Goal: Information Seeking & Learning: Learn about a topic

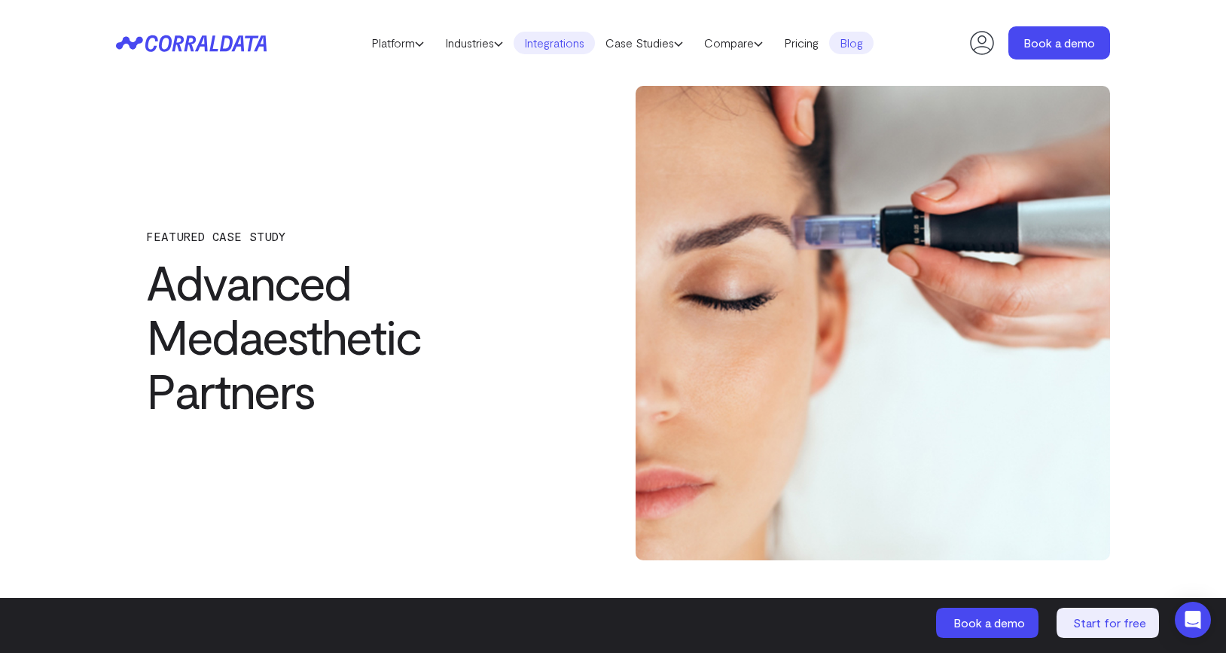
click at [542, 38] on link "Integrations" at bounding box center [554, 43] width 81 height 23
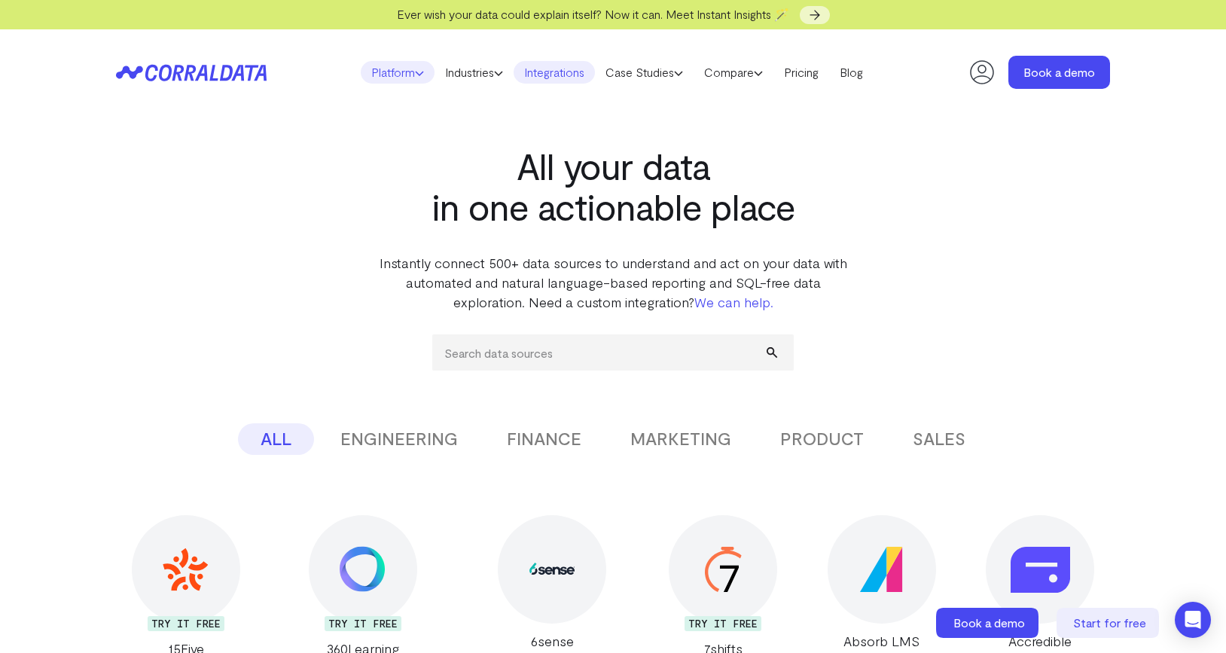
click at [389, 78] on link "Platform" at bounding box center [398, 72] width 74 height 23
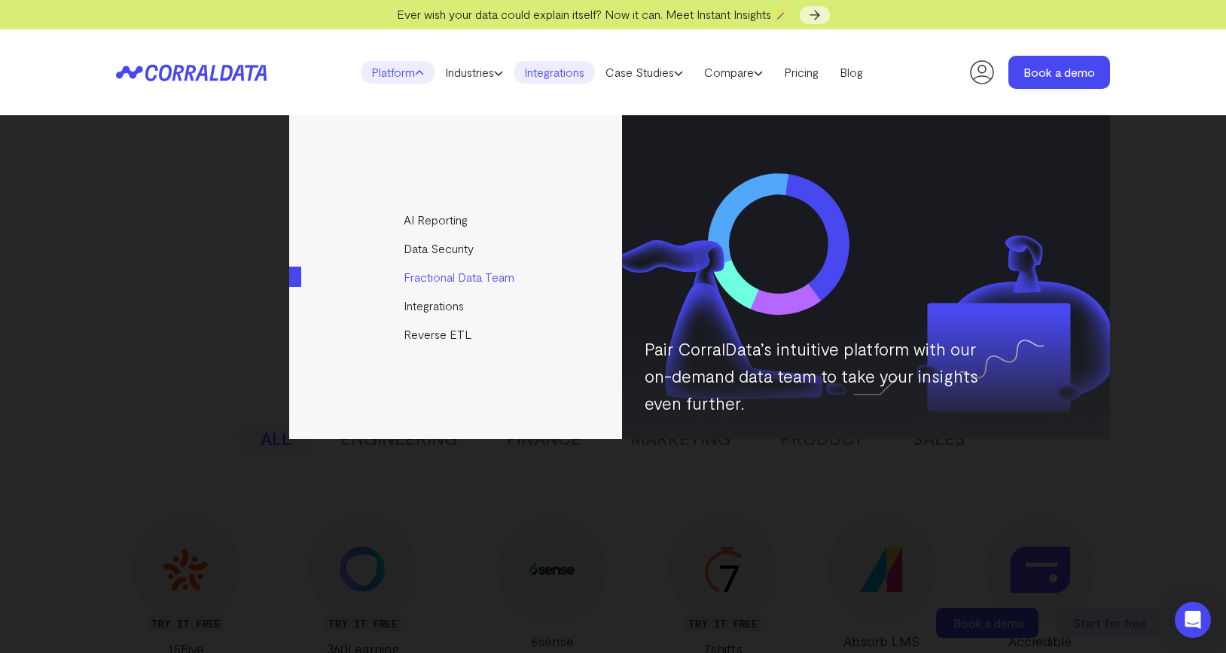
click at [444, 281] on link "Fractional Data Team" at bounding box center [456, 277] width 335 height 29
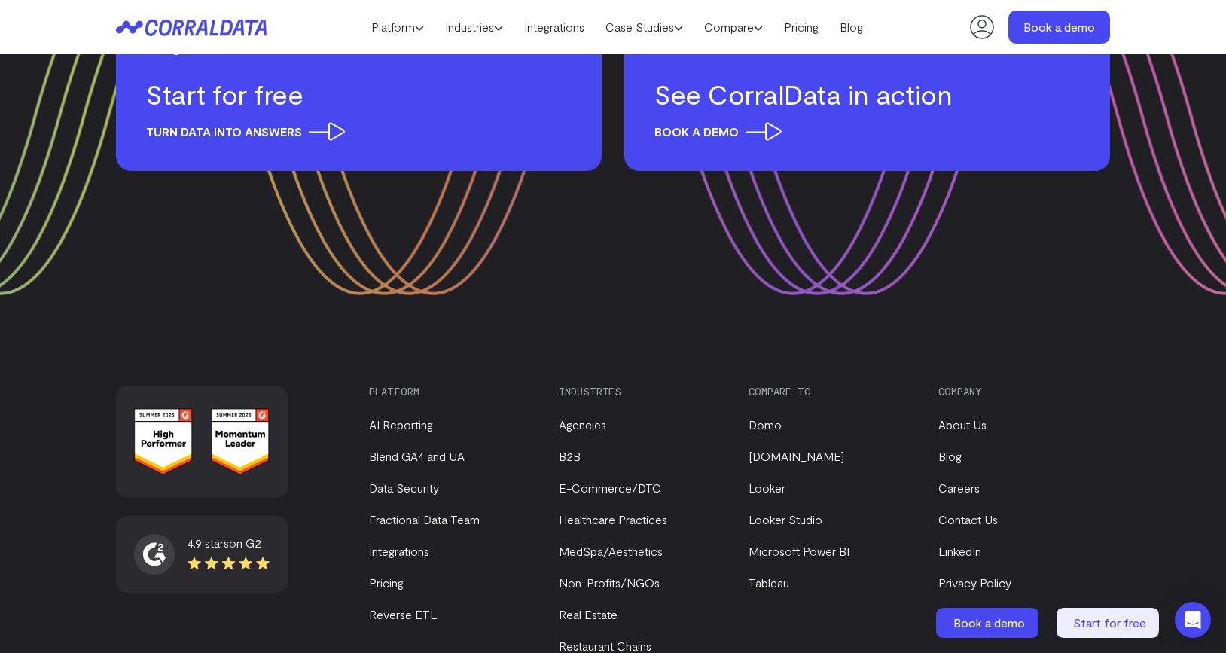
scroll to position [3134, 0]
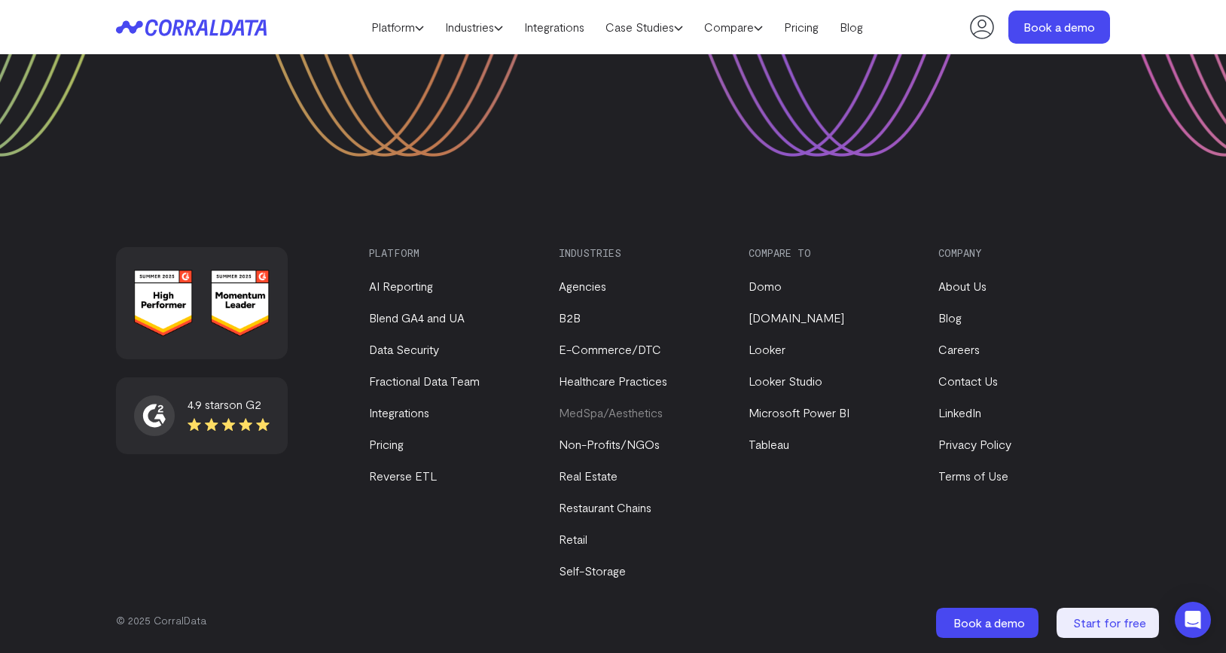
click at [588, 416] on link "MedSpa/Aesthetics" at bounding box center [611, 412] width 104 height 14
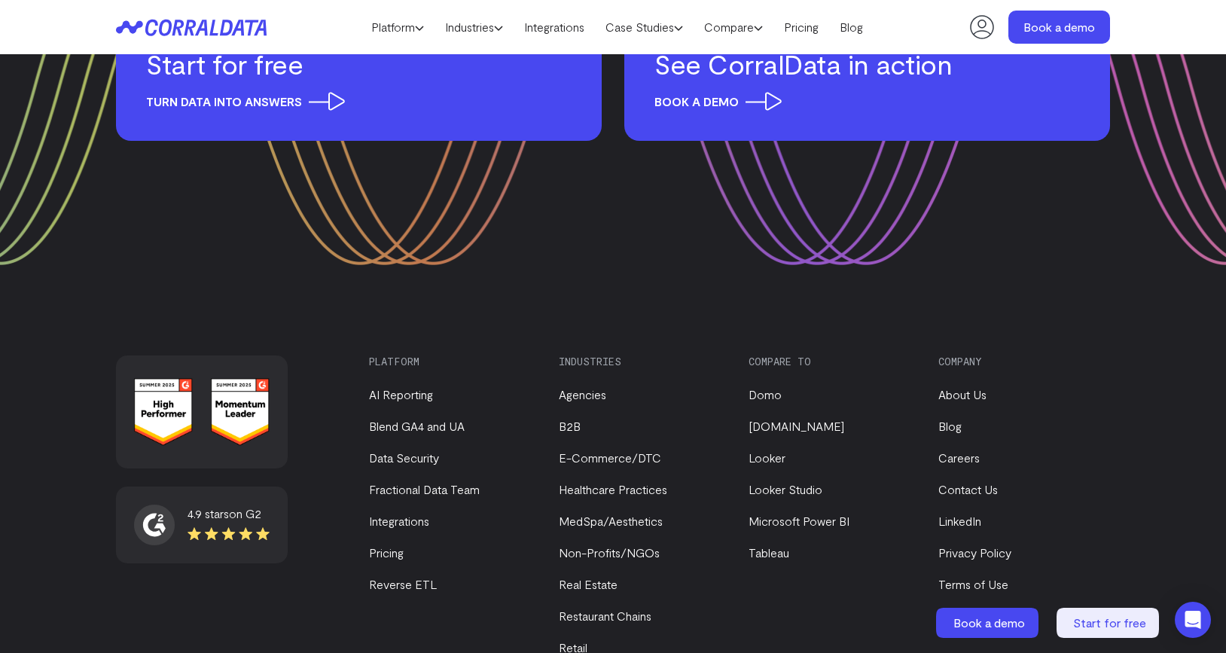
scroll to position [6176, 0]
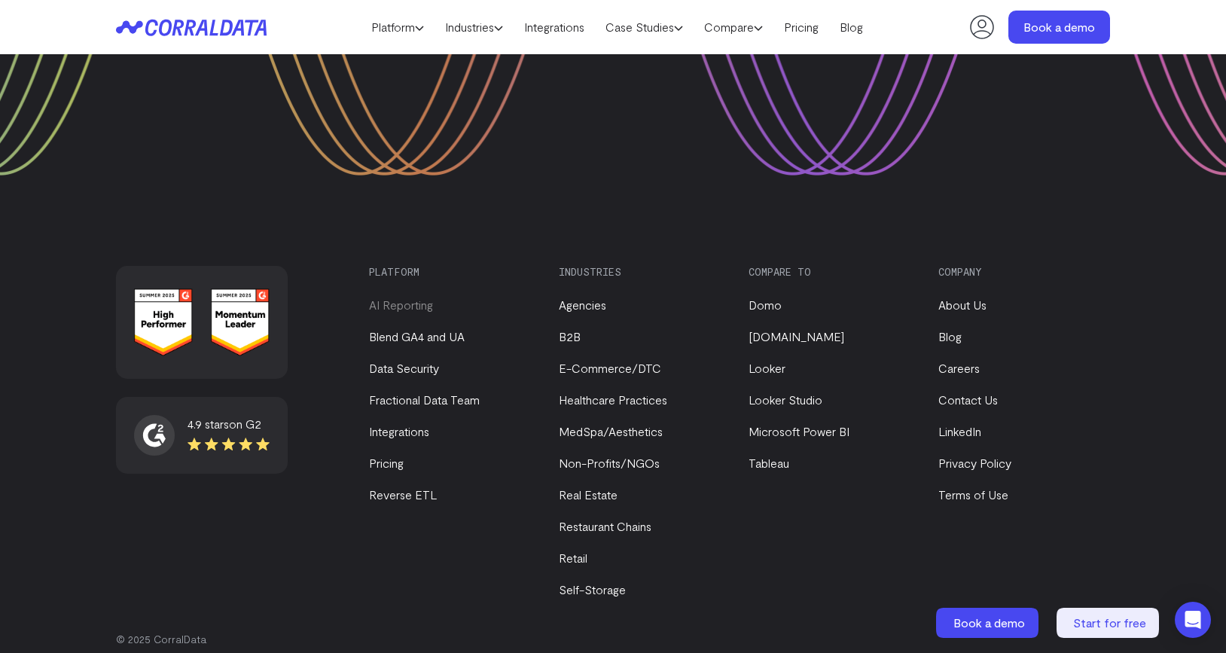
click at [410, 298] on link "AI Reporting" at bounding box center [401, 305] width 64 height 14
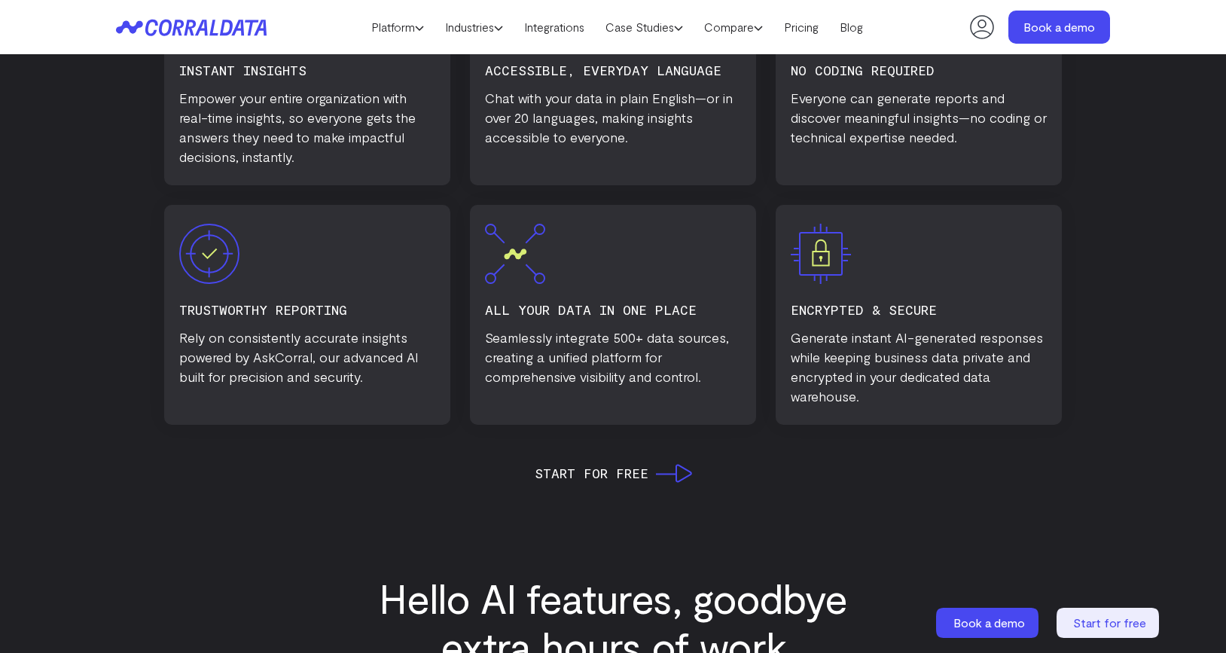
scroll to position [1125, 0]
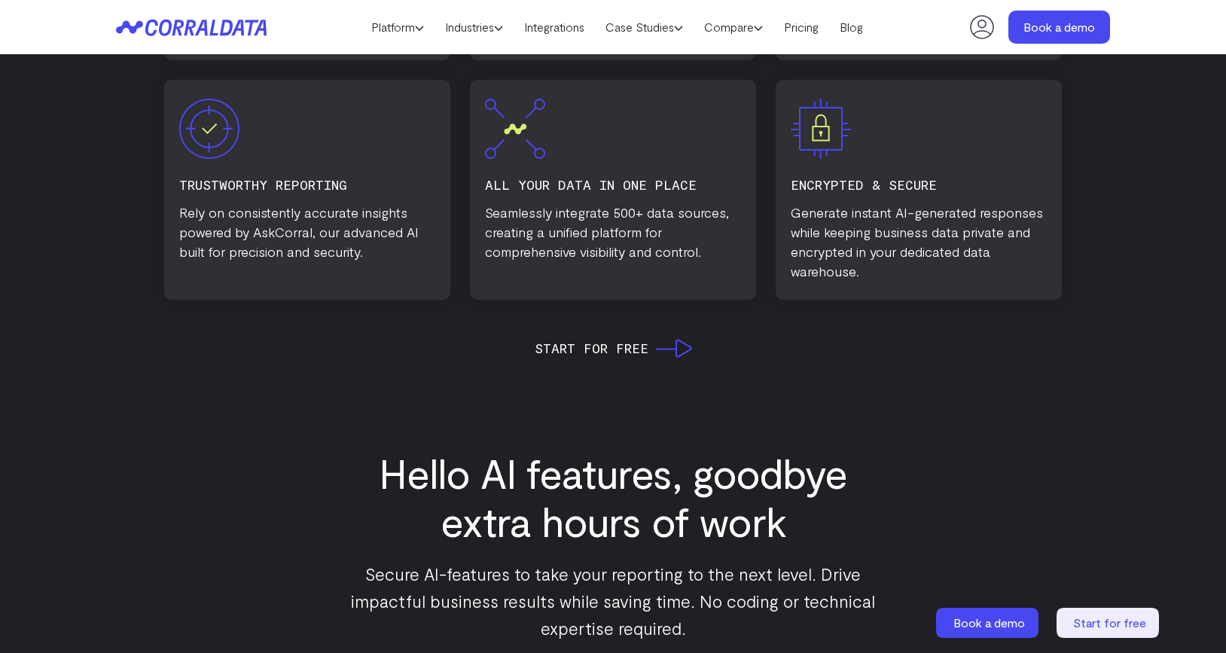
click at [518, 126] on img at bounding box center [515, 129] width 60 height 60
click at [521, 182] on h3 "All Your Data in one place" at bounding box center [613, 184] width 256 height 21
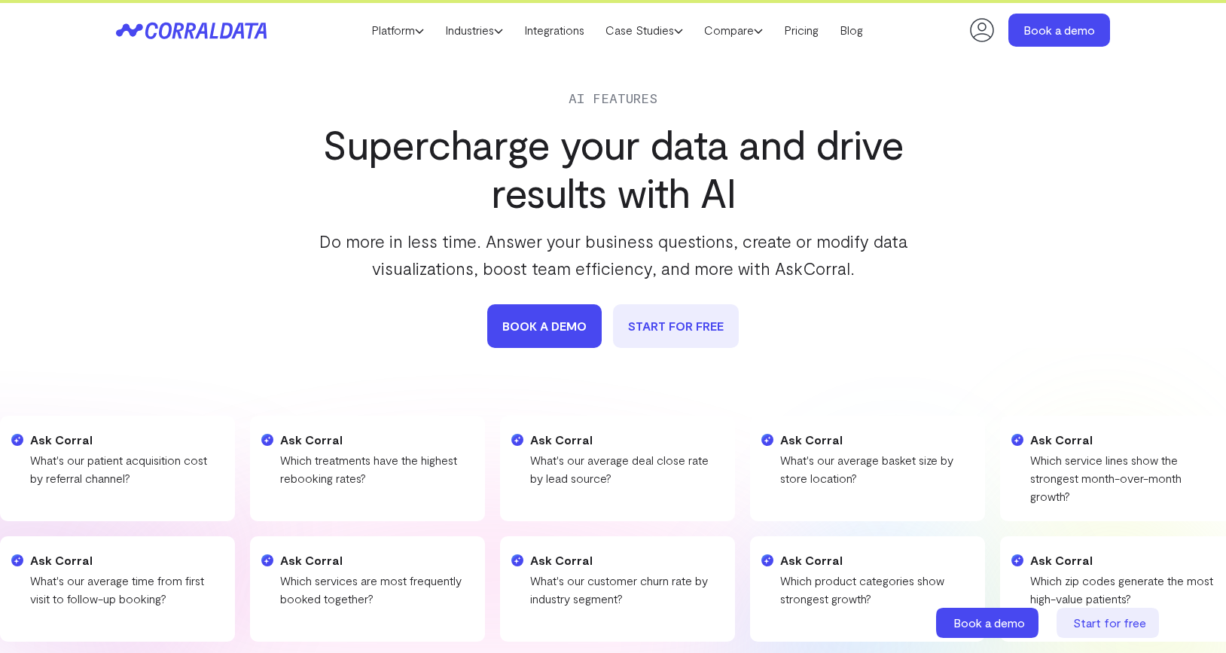
scroll to position [0, 0]
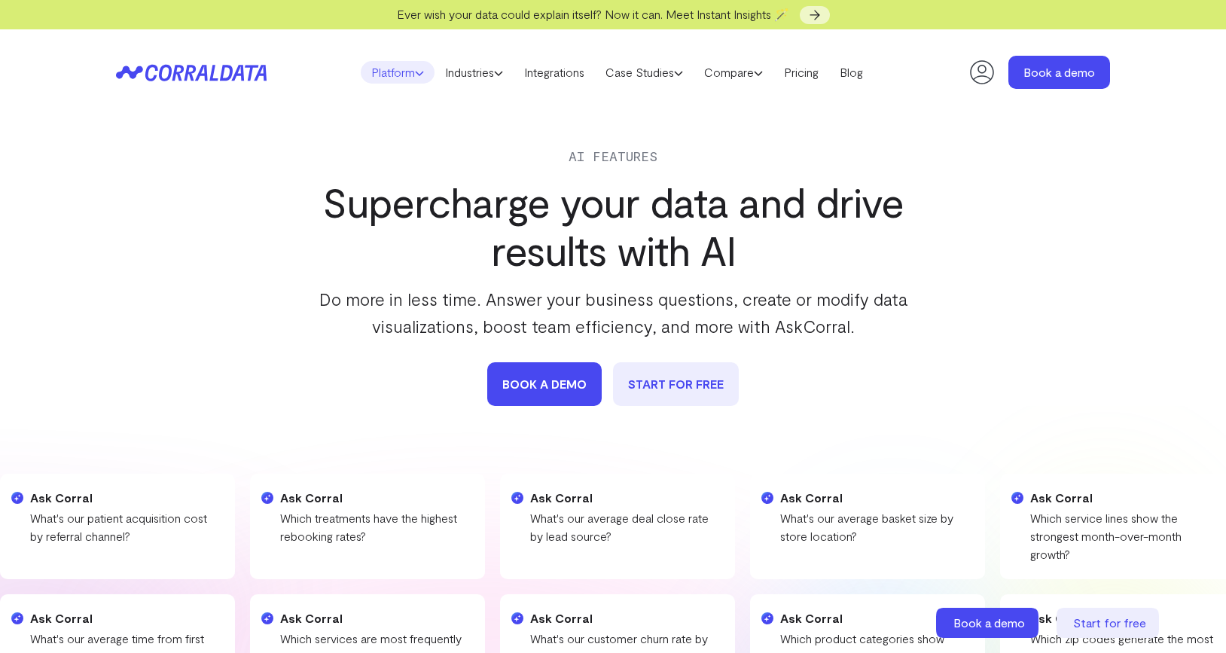
click at [386, 70] on link "Platform" at bounding box center [398, 72] width 74 height 23
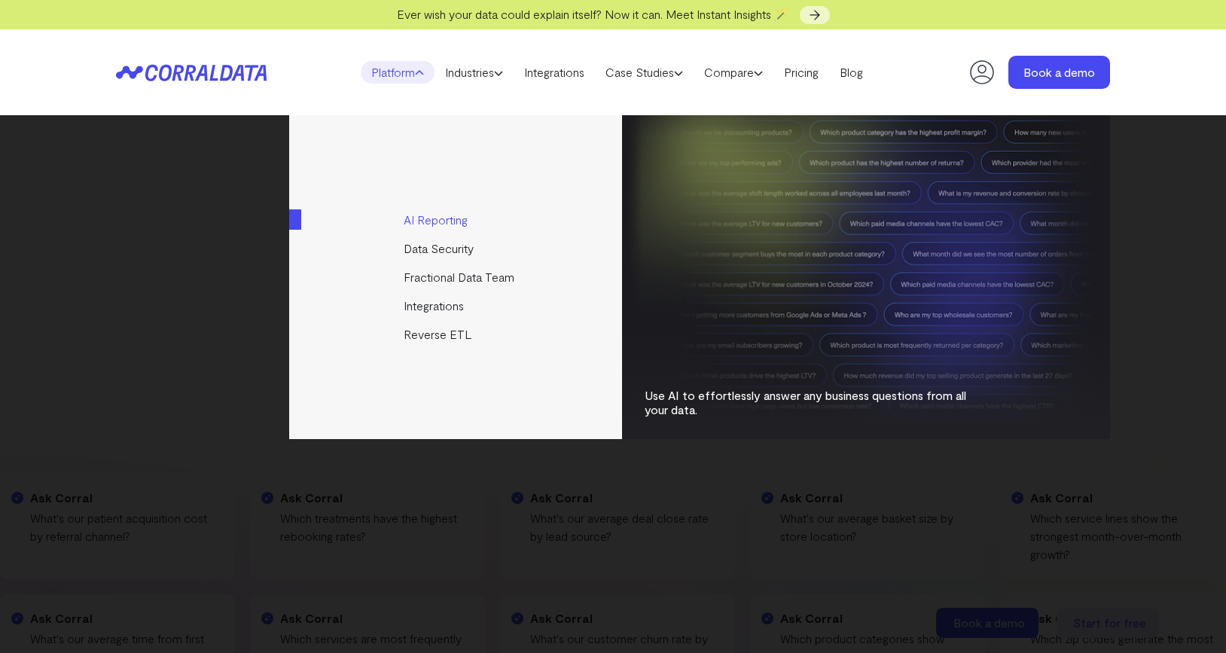
click at [423, 221] on link "AI Reporting" at bounding box center [456, 220] width 335 height 29
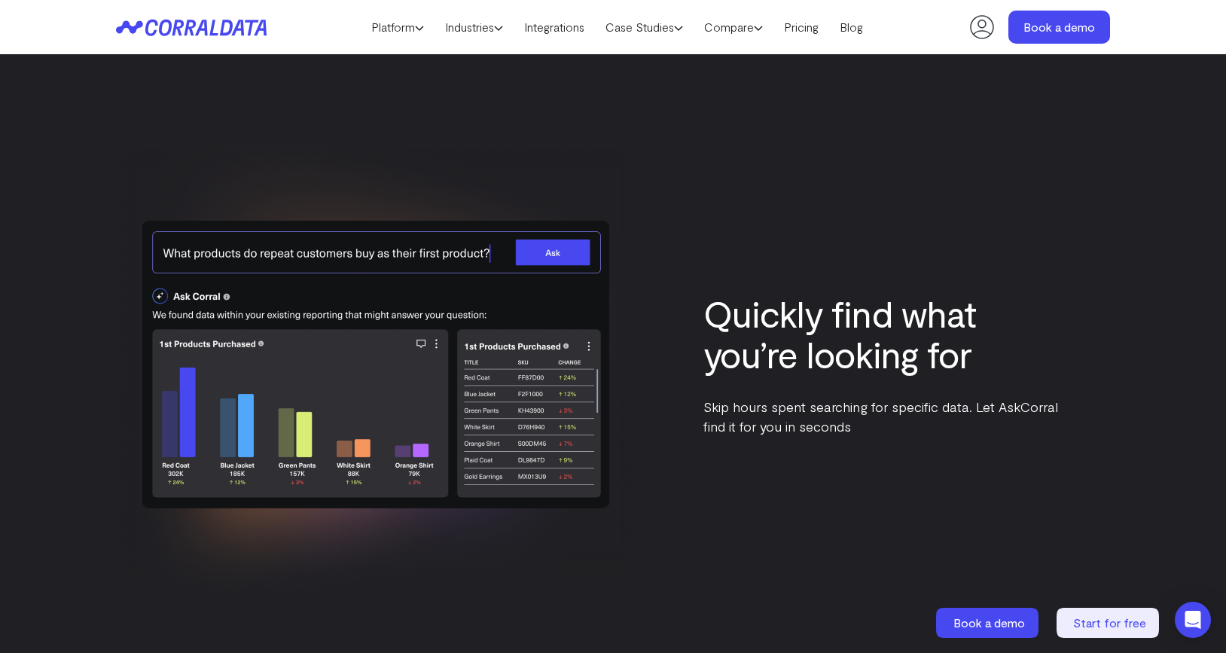
scroll to position [4273, 0]
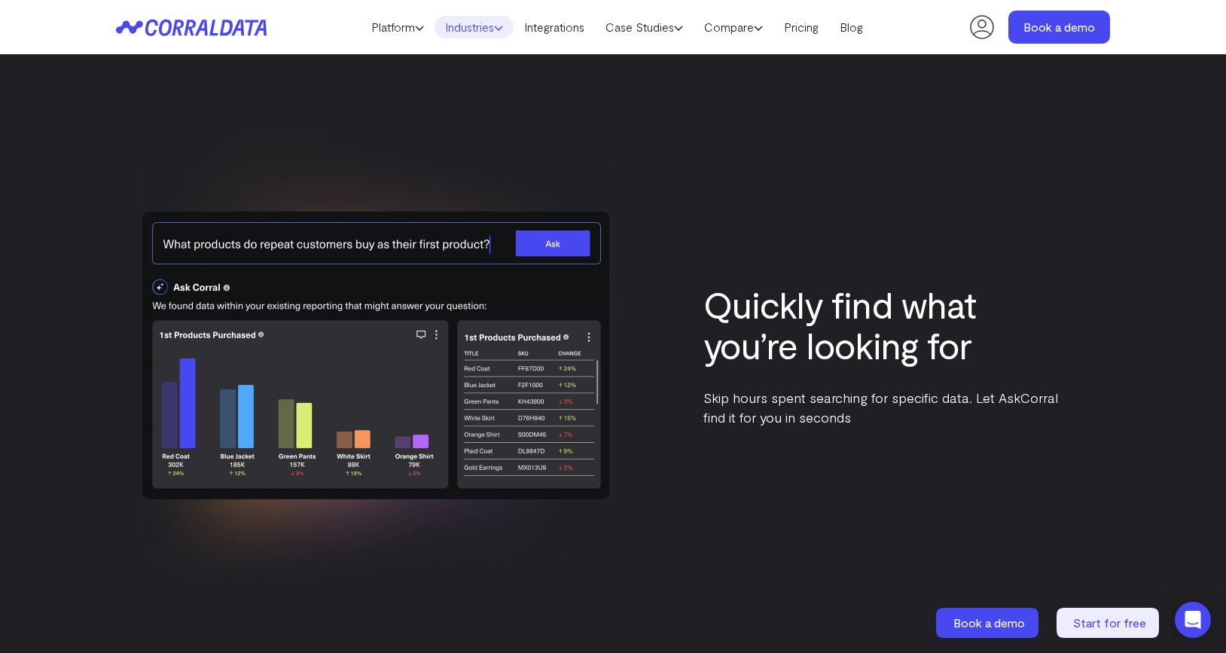
click at [476, 26] on link "Industries" at bounding box center [474, 27] width 79 height 23
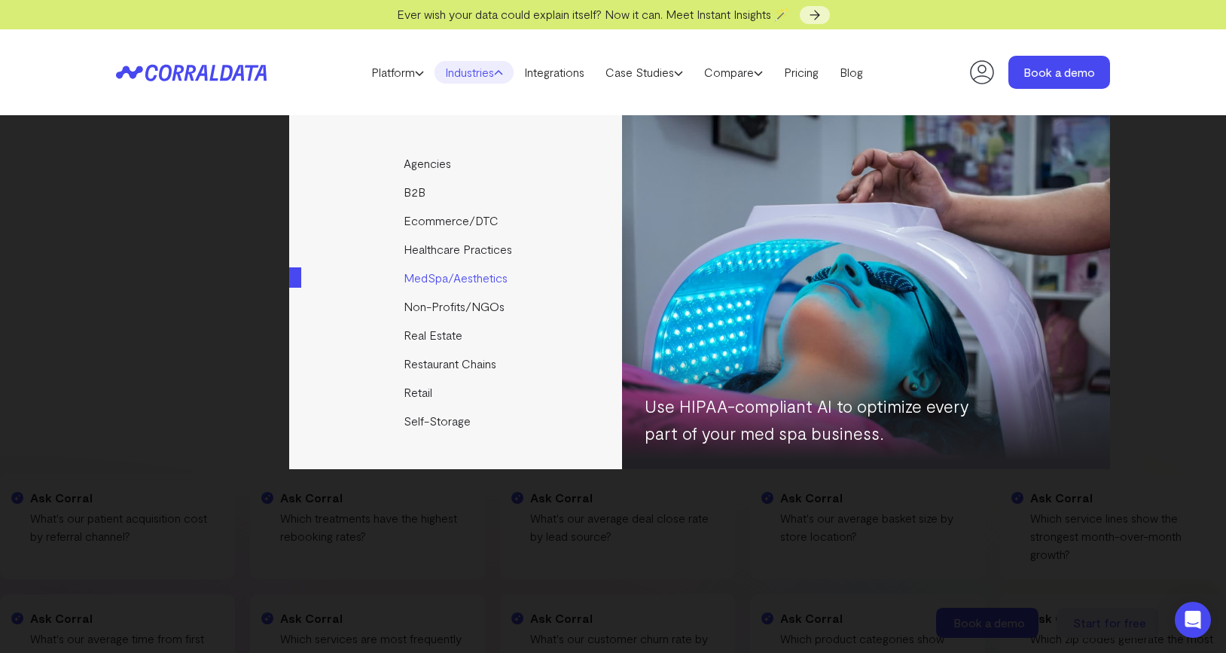
click at [442, 276] on link "MedSpa/Aesthetics" at bounding box center [456, 278] width 335 height 29
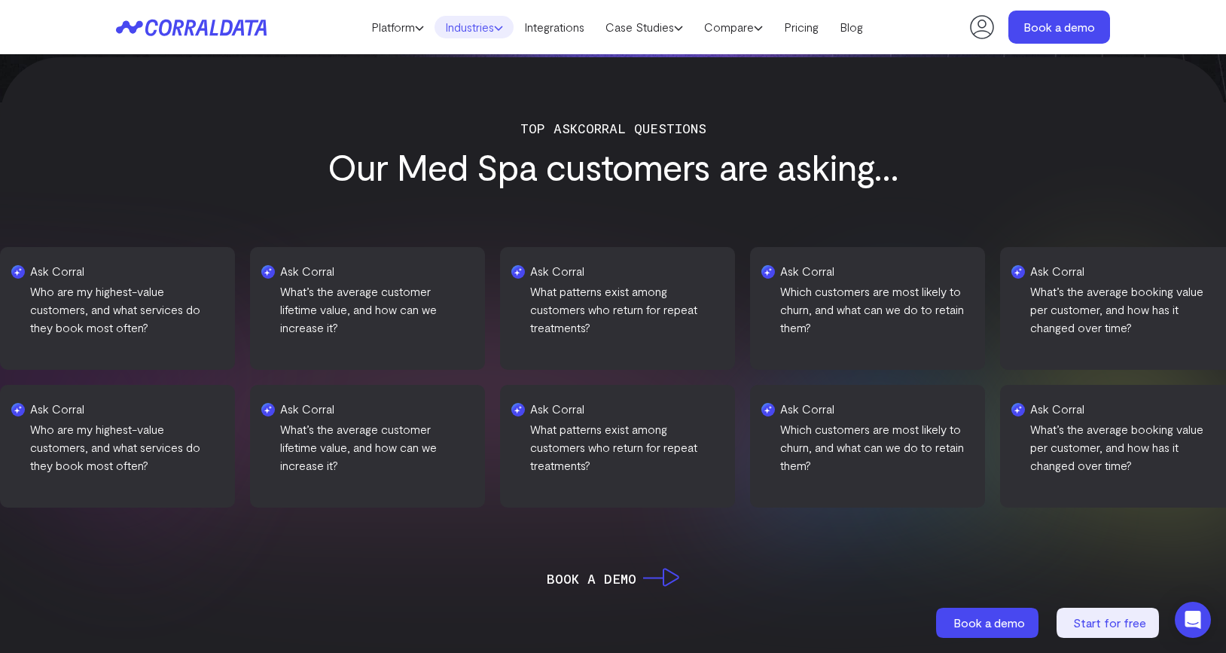
scroll to position [603, 0]
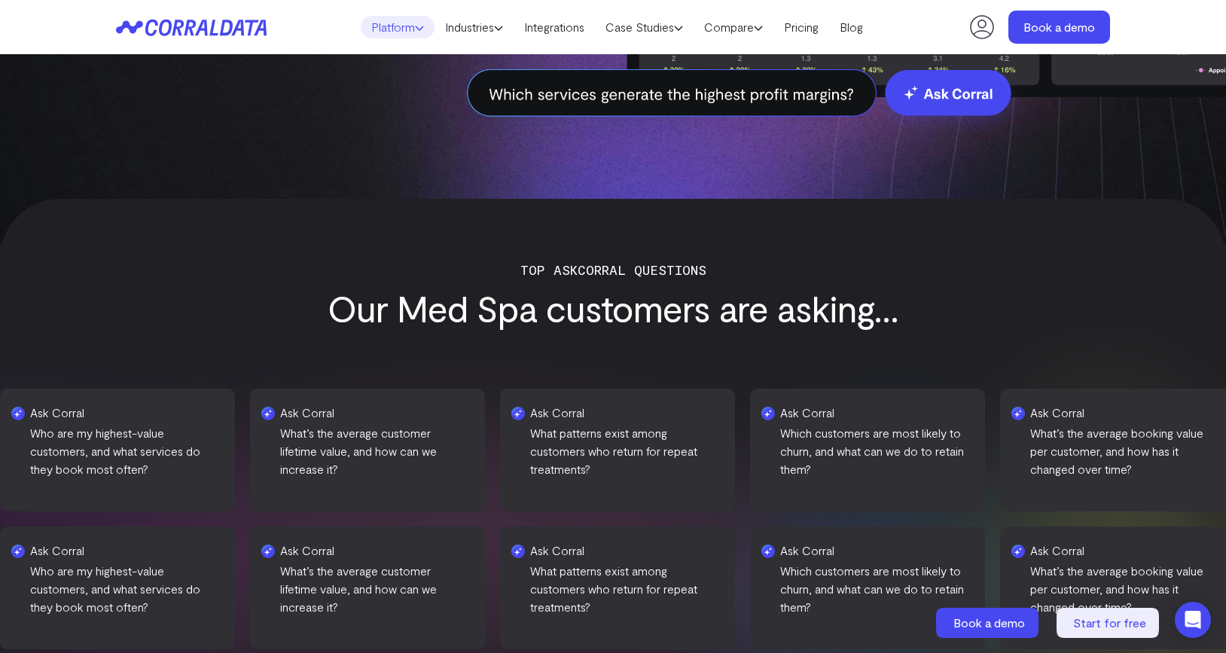
click at [406, 21] on link "Platform" at bounding box center [398, 27] width 74 height 23
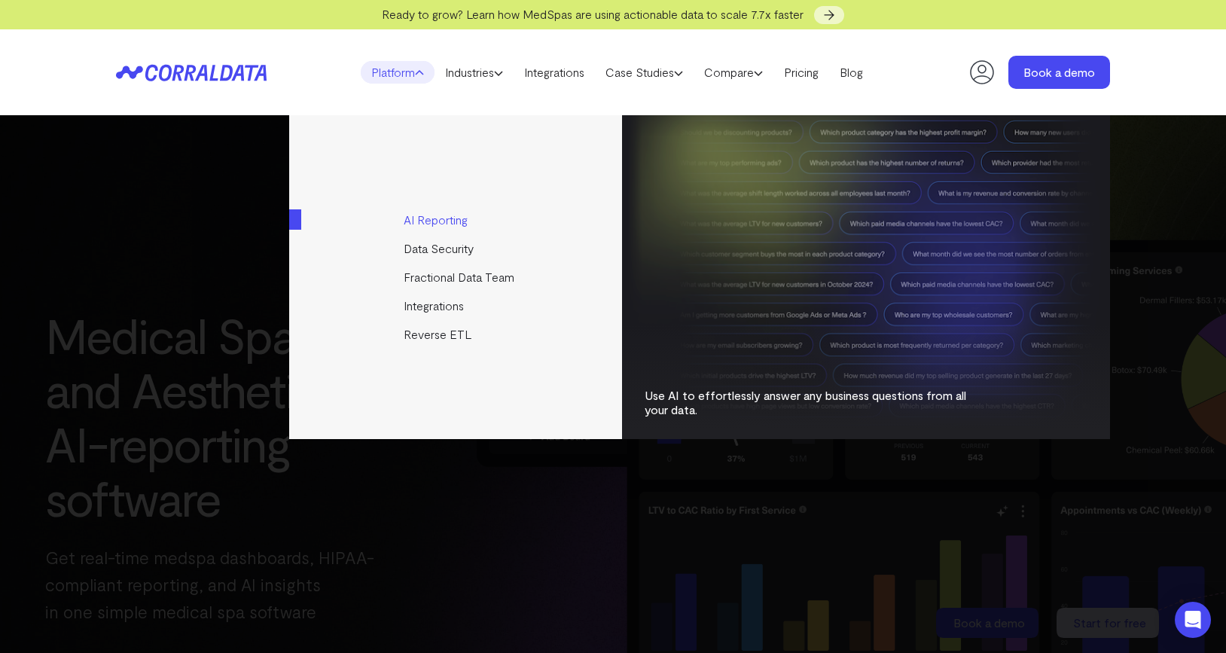
click at [423, 228] on link "AI Reporting" at bounding box center [456, 220] width 335 height 29
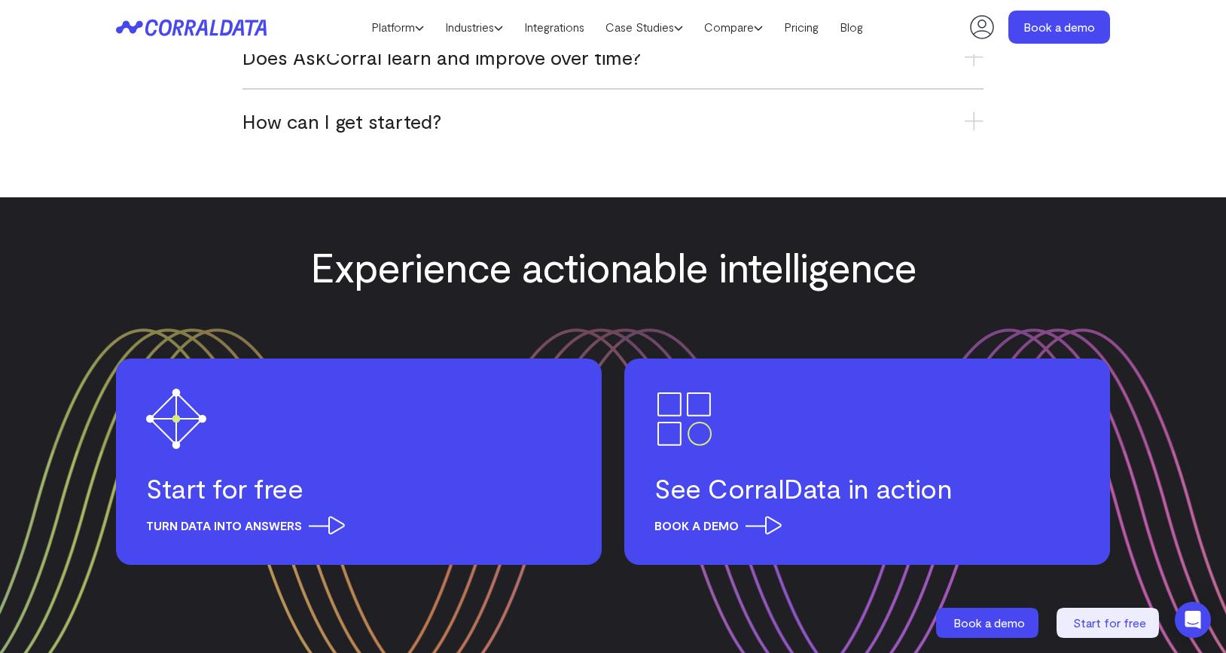
scroll to position [7012, 0]
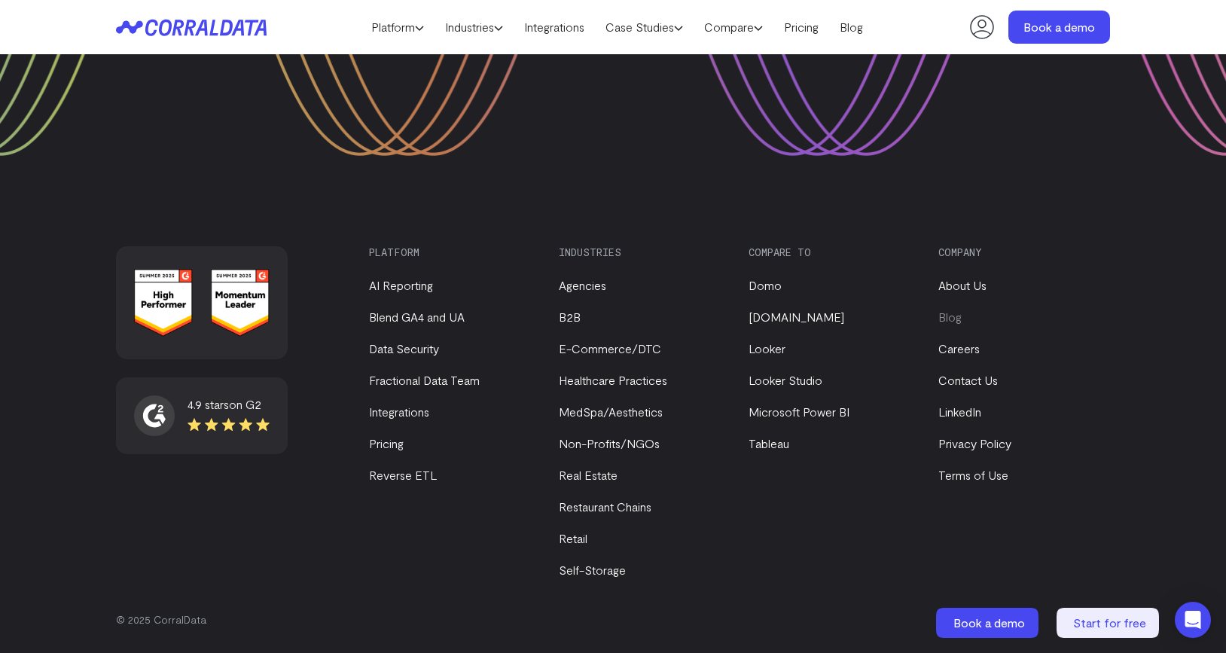
click at [952, 320] on link "Blog" at bounding box center [950, 317] width 23 height 14
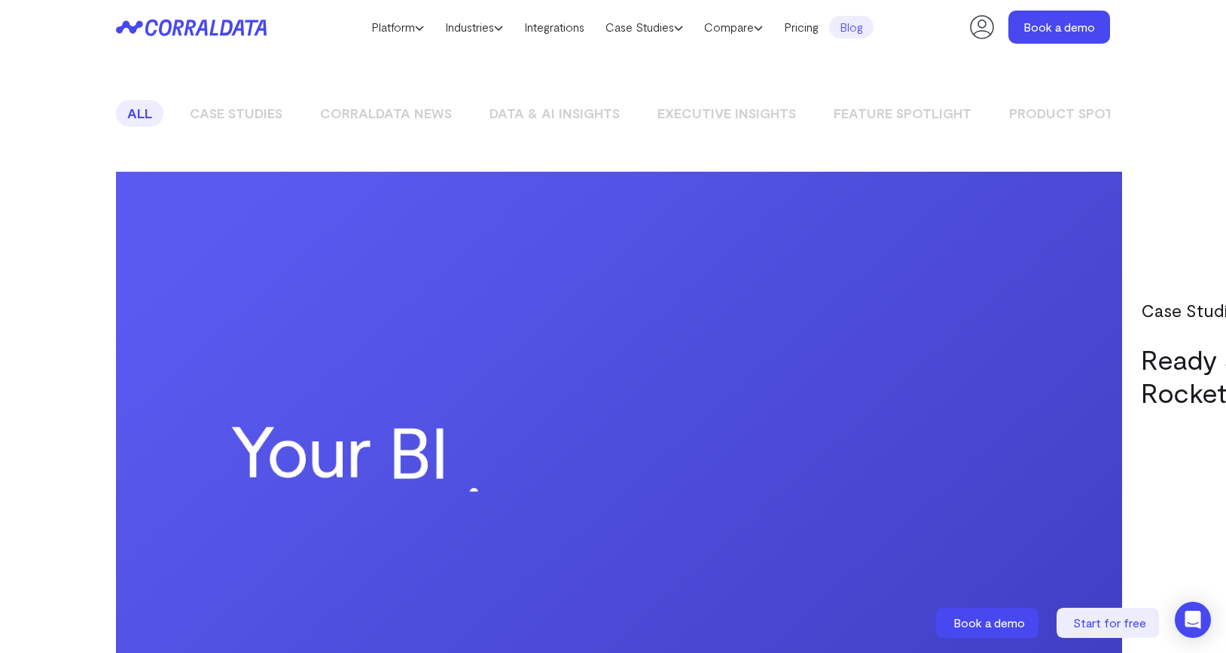
scroll to position [1207, 0]
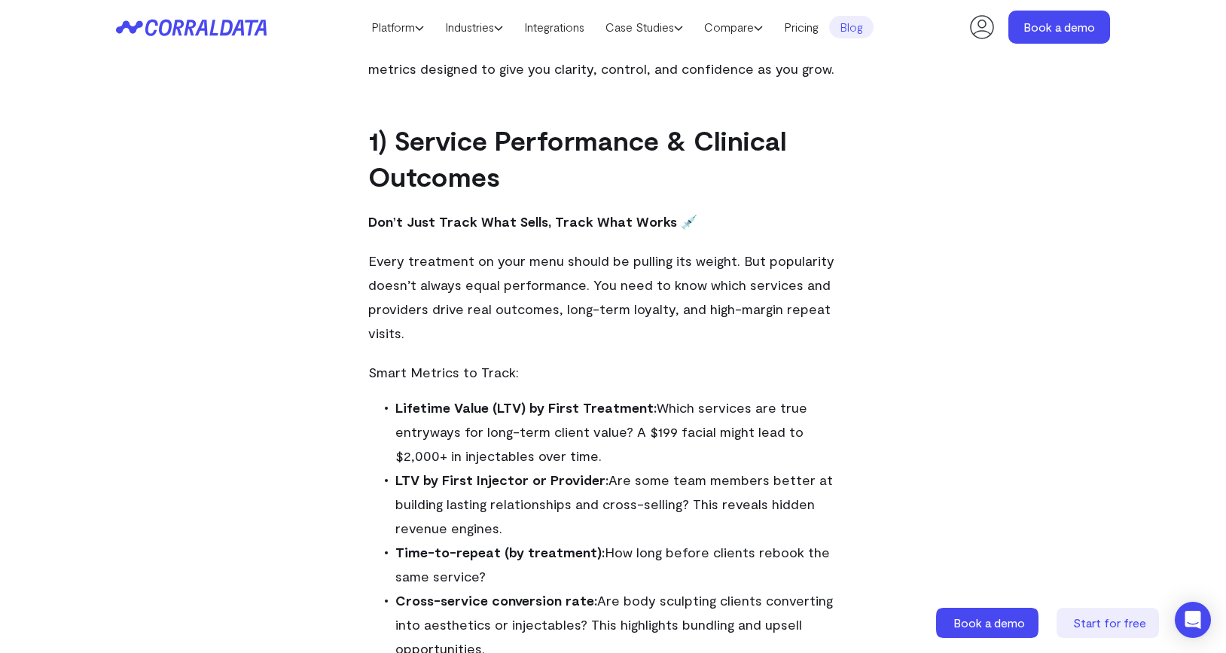
scroll to position [792, 0]
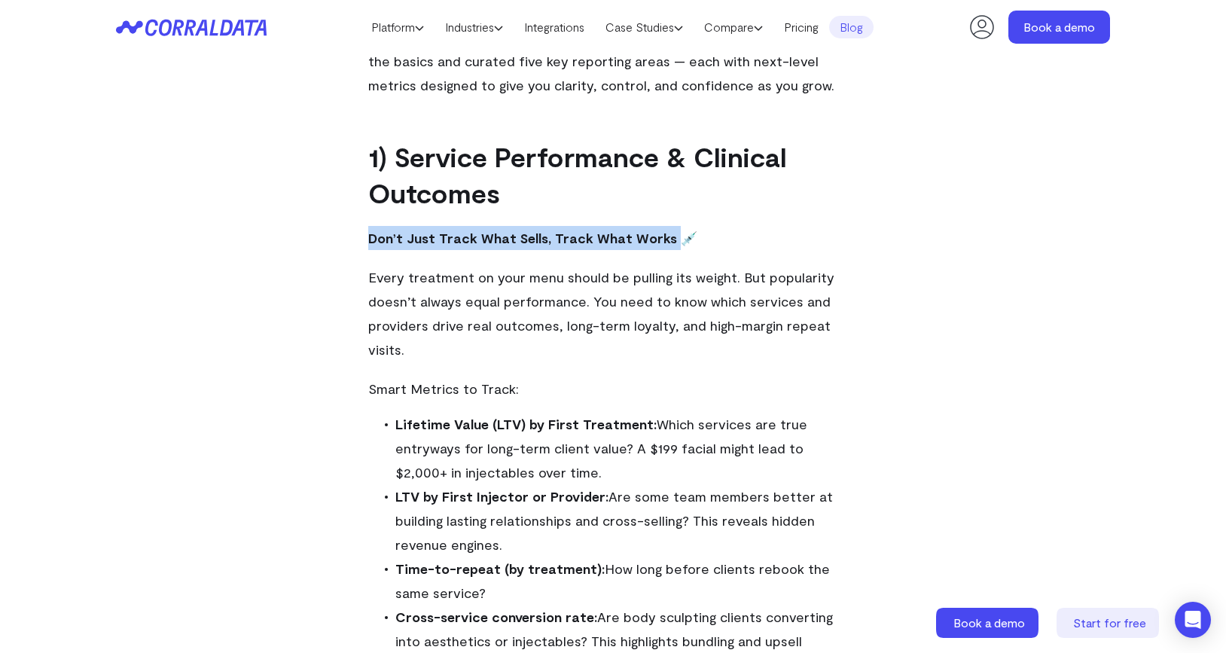
drag, startPoint x: 669, startPoint y: 242, endPoint x: 365, endPoint y: 246, distance: 303.6
copy strong "Don’t Just Track What Sells, Track What Works"
